Goal: Obtain resource: Obtain resource

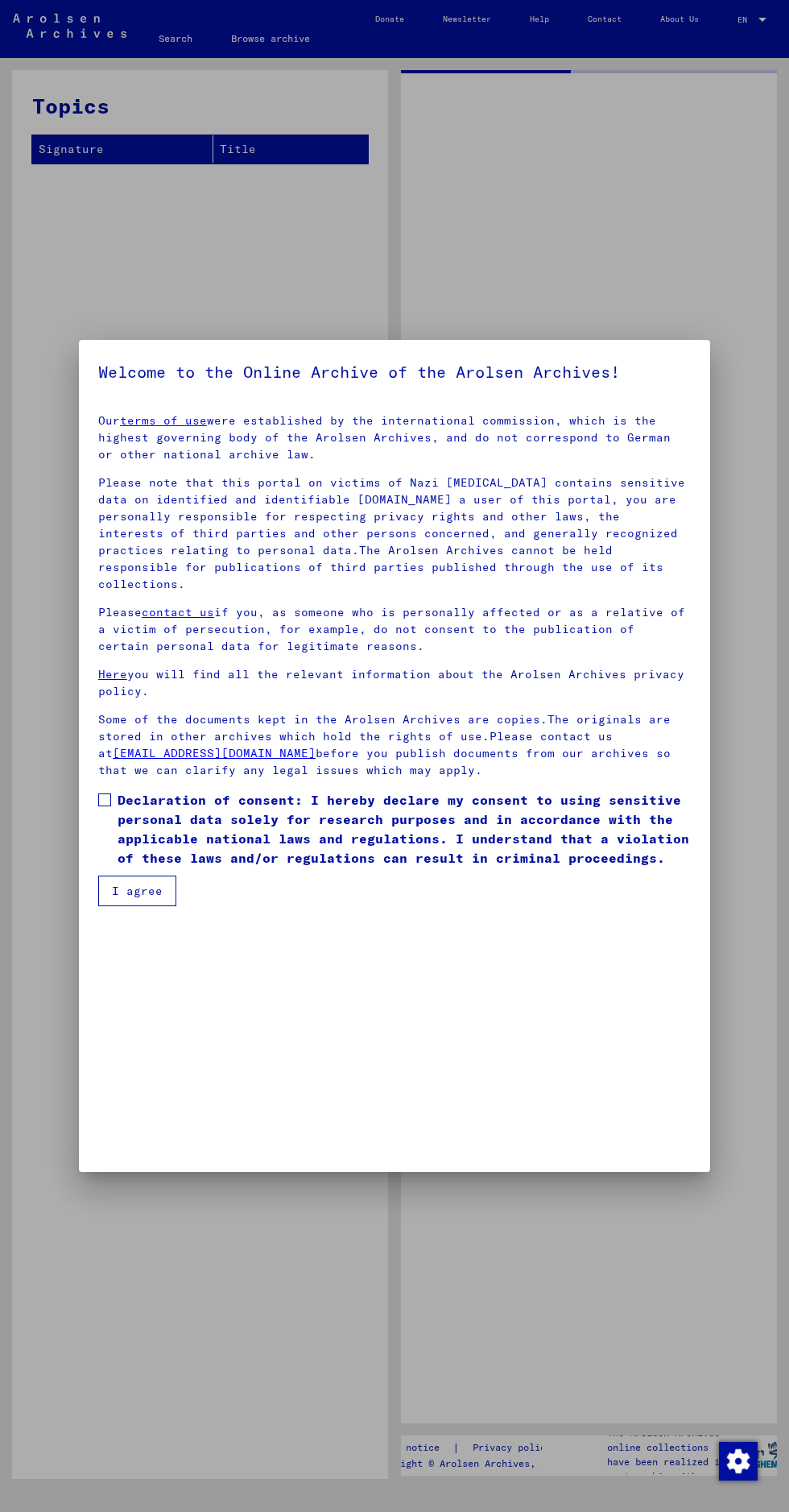
click at [488, 433] on yv-its-agree-protection-component "Welcome to the Online Archive of the Arolsen Archives! Our terms of use were es…" at bounding box center [394, 632] width 593 height 547
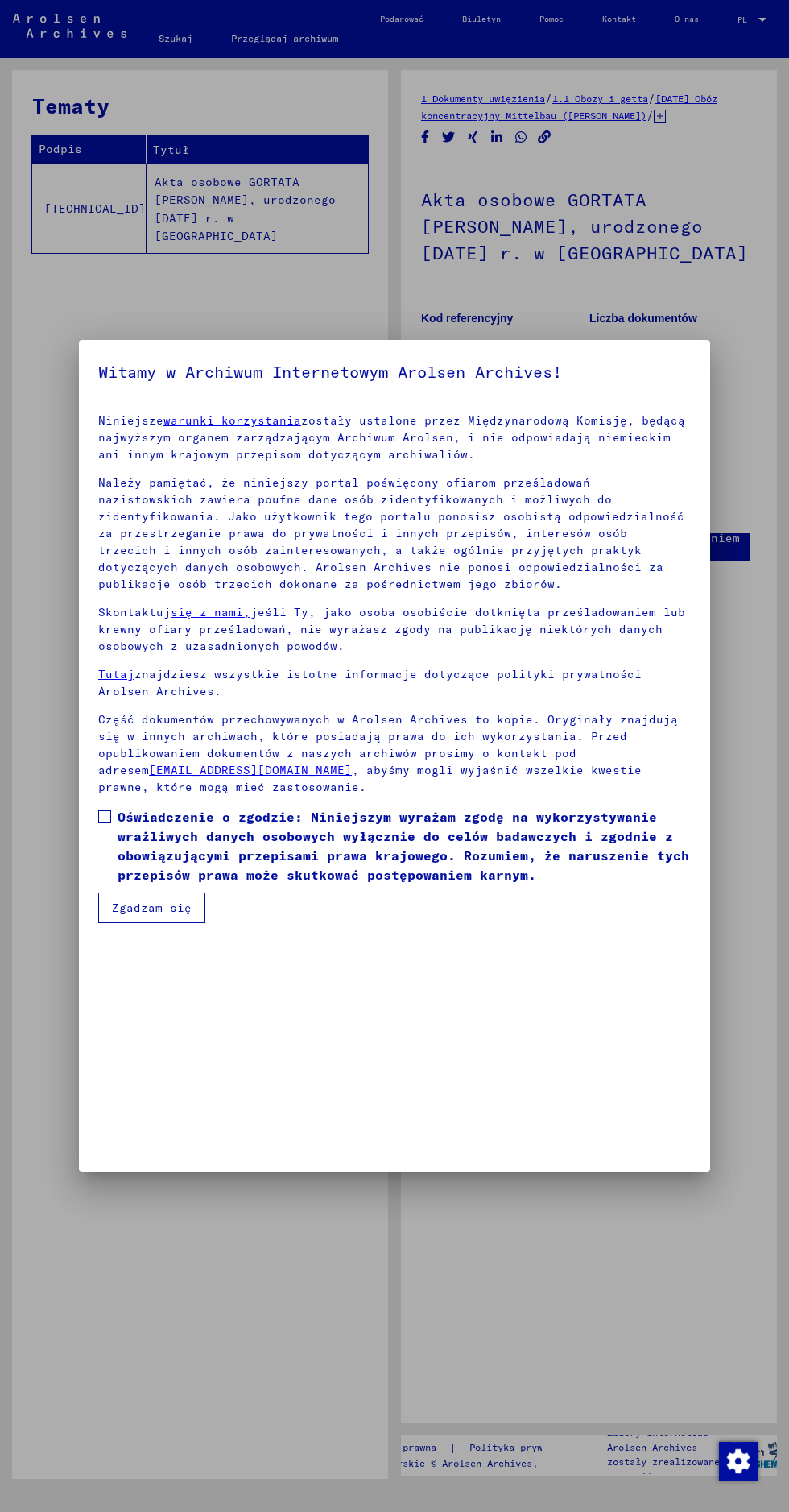
scroll to position [356, 0]
click at [150, 914] on font "Zgadzam się" at bounding box center [151, 907] width 79 height 14
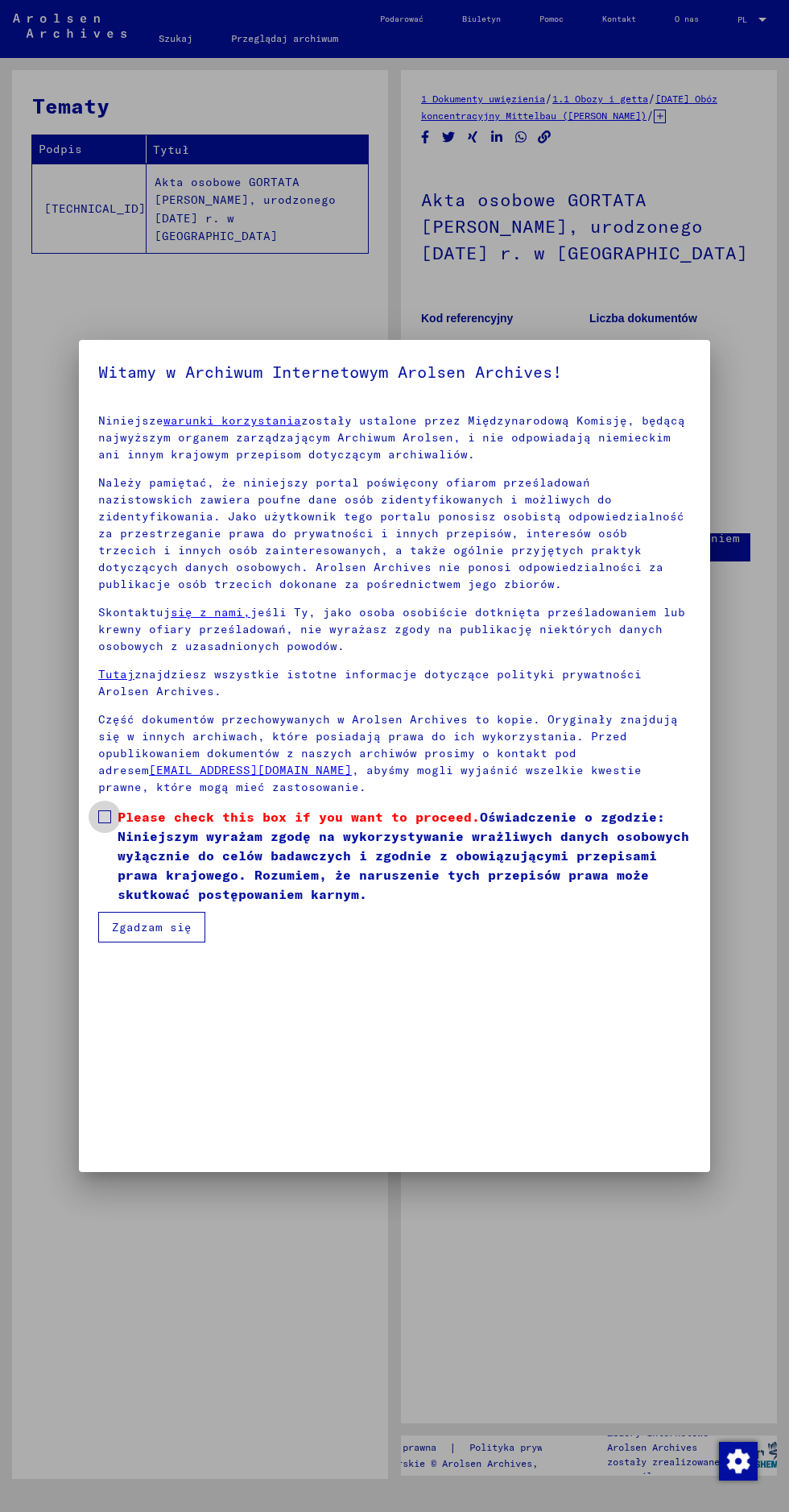
click at [106, 824] on span at bounding box center [104, 816] width 12 height 12
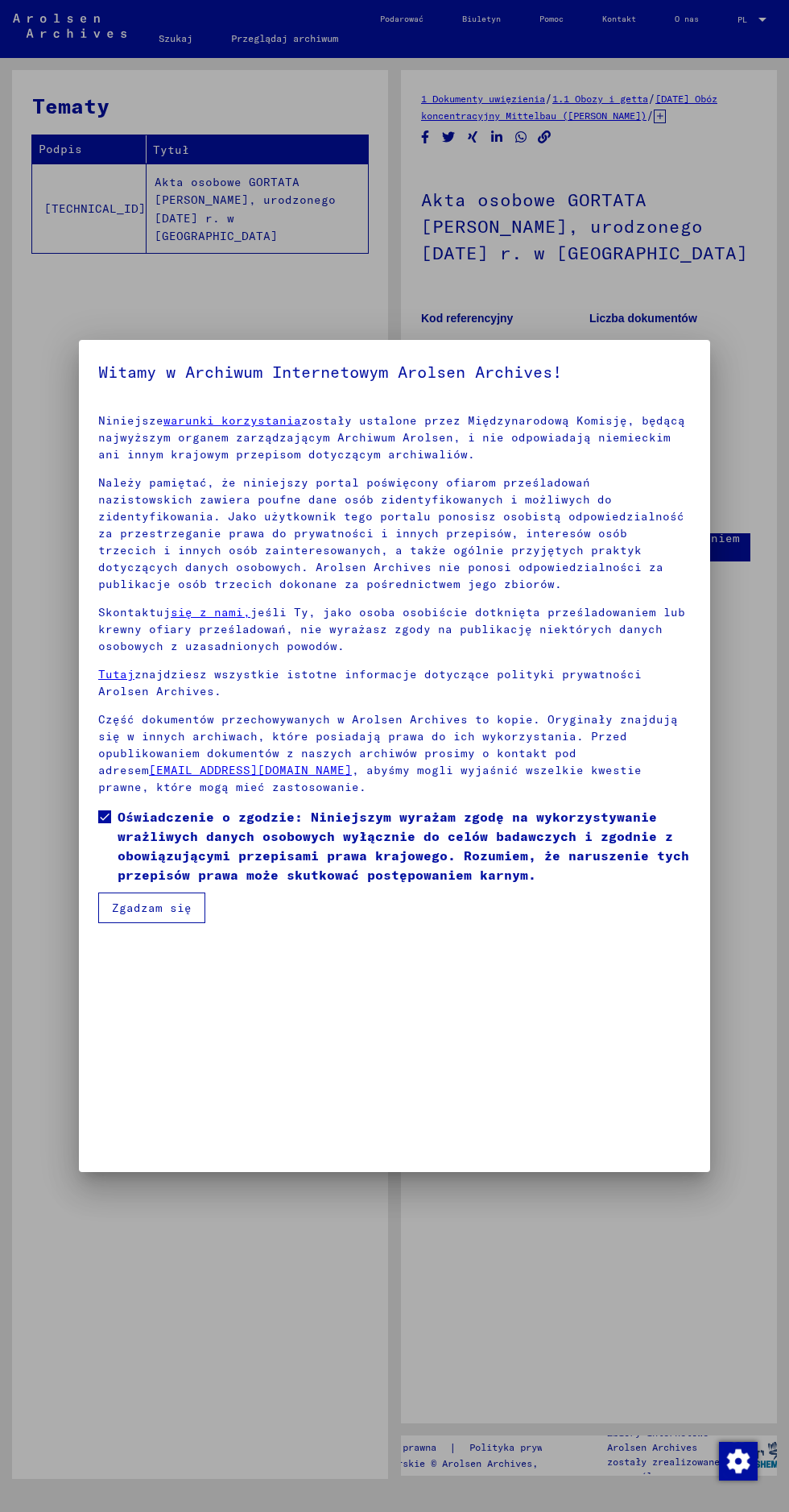
click at [167, 914] on font "Zgadzam się" at bounding box center [151, 907] width 79 height 14
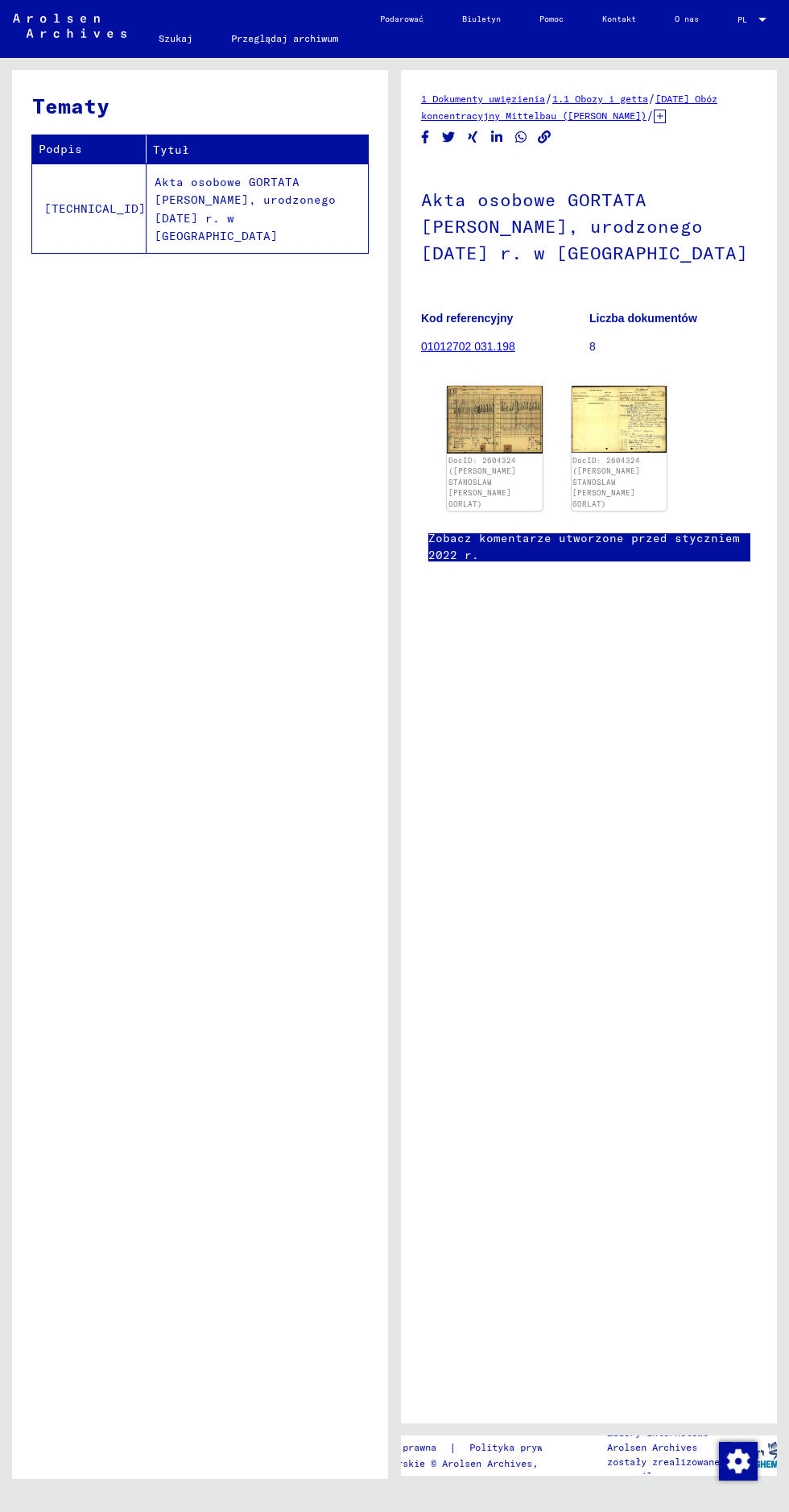
click at [477, 413] on img at bounding box center [495, 419] width 96 height 68
